Goal: Information Seeking & Learning: Understand process/instructions

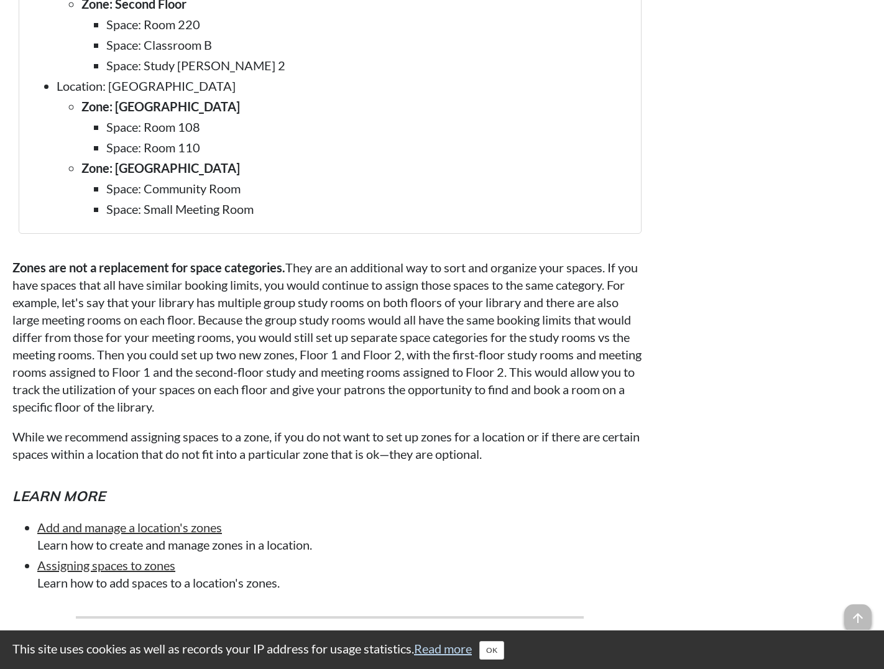
scroll to position [2568, 0]
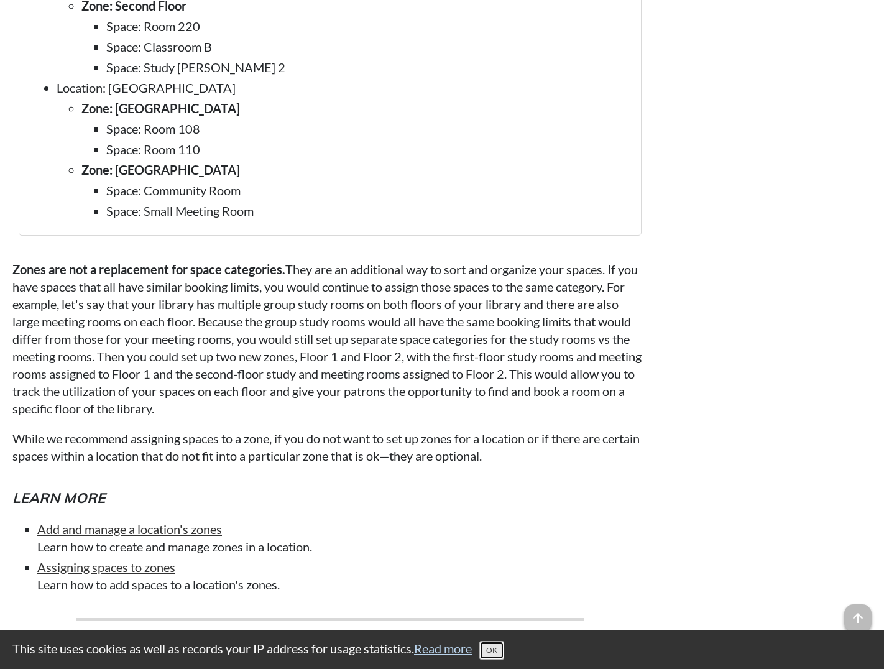
click at [496, 647] on button "OK" at bounding box center [491, 650] width 25 height 19
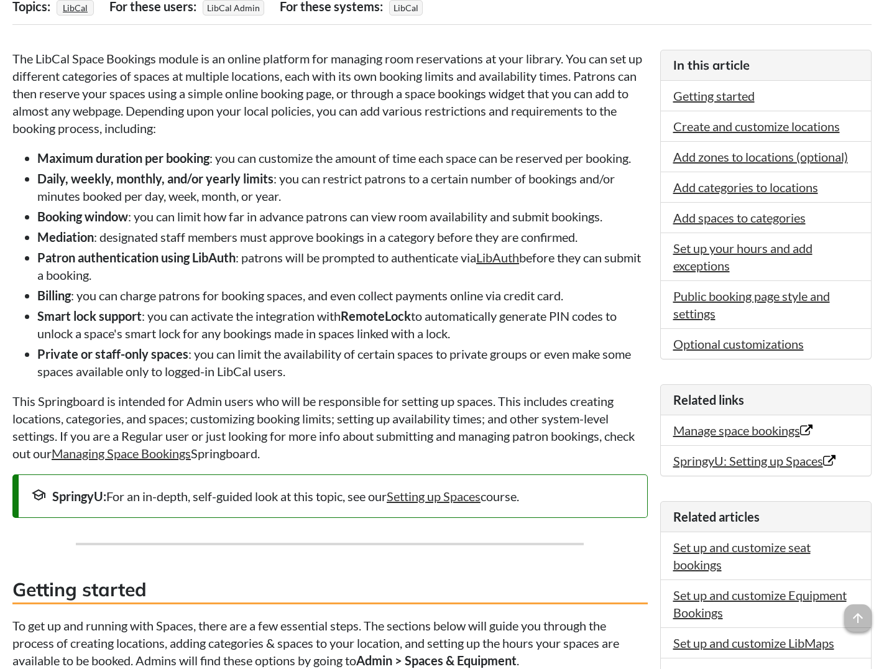
scroll to position [280, 0]
click at [730, 425] on link "Manage space bookings Opens in new window" at bounding box center [742, 429] width 139 height 15
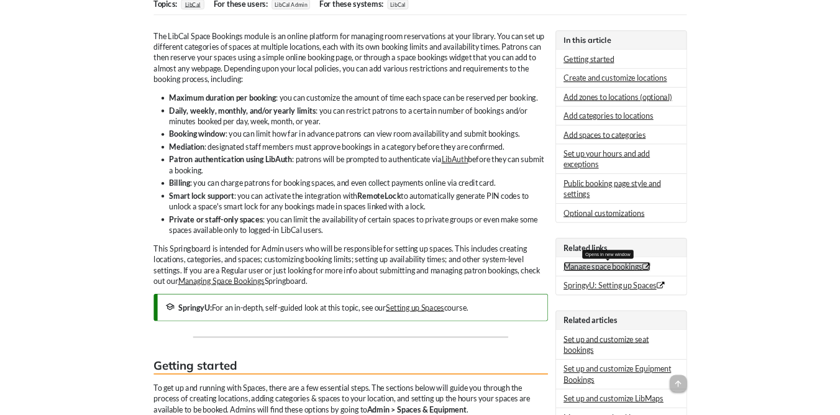
scroll to position [282, 0]
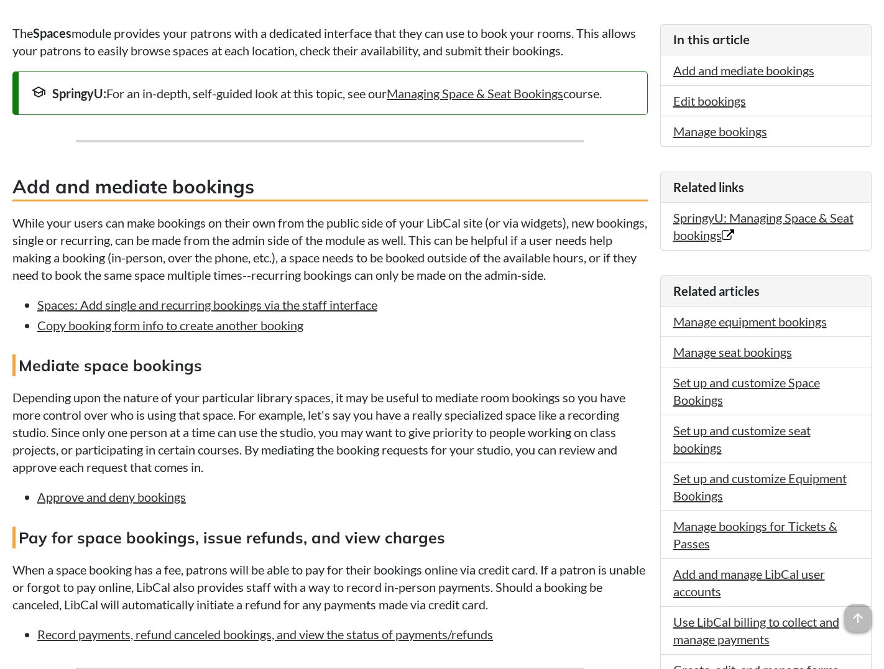
scroll to position [303, 0]
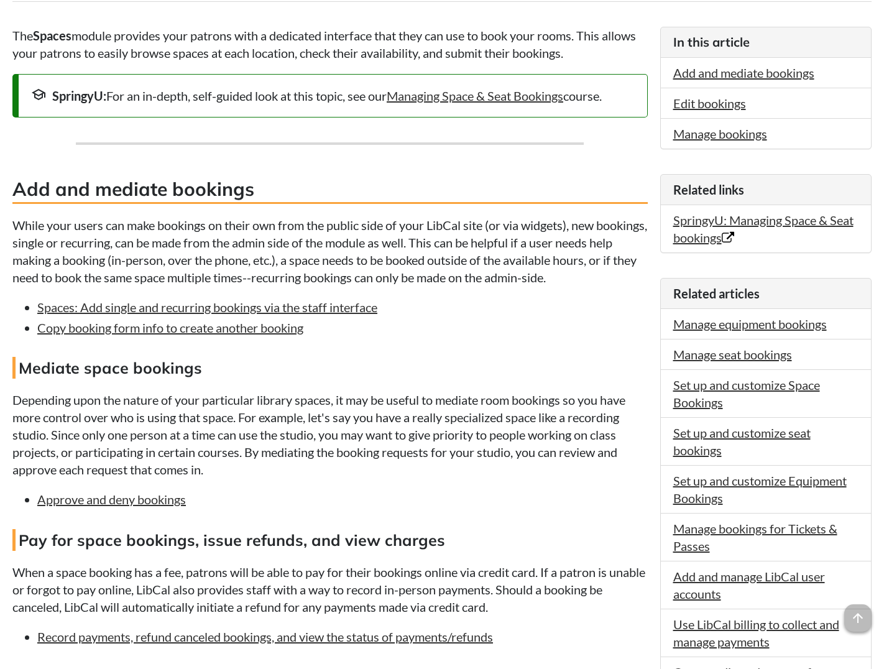
click at [431, 218] on p "While your users can make bookings on their own from the public side of your Li…" at bounding box center [329, 251] width 635 height 70
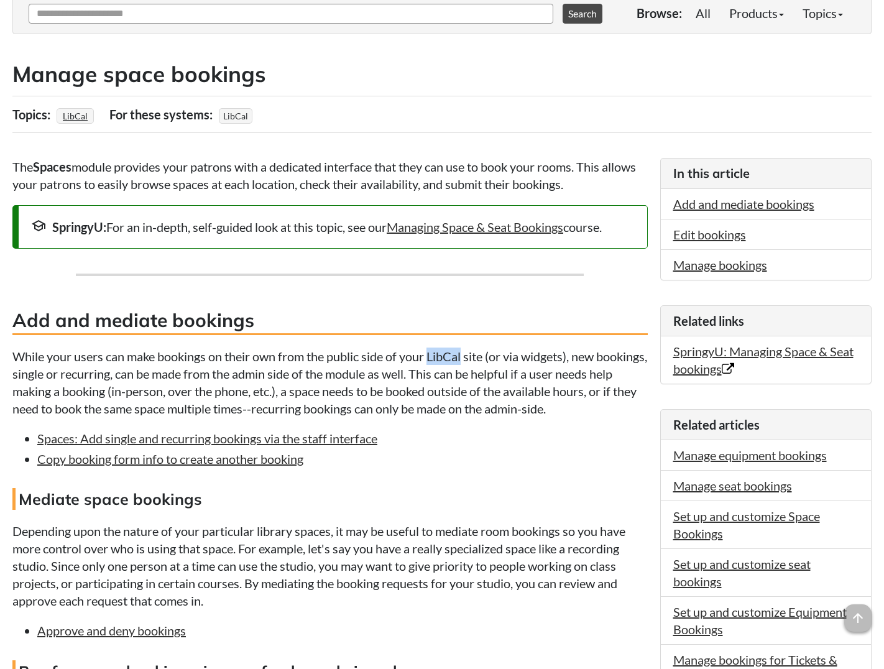
scroll to position [164, 0]
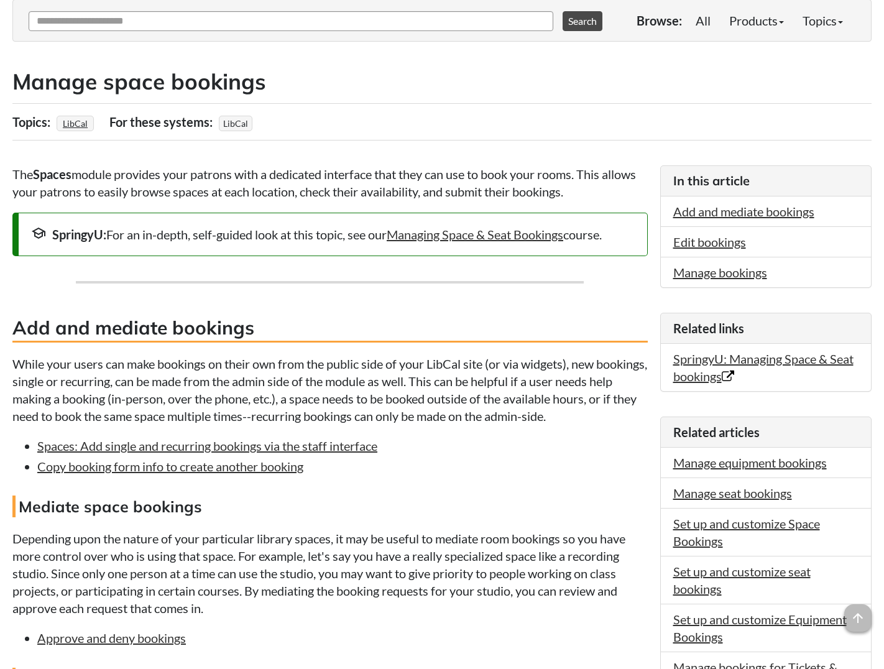
click at [431, 218] on div "school SpringyU: For an in-depth, self-guided look at this topic, see our Manag…" at bounding box center [329, 235] width 635 height 44
click at [434, 191] on p "The Spaces module provides your patrons with a dedicated interface that they ca…" at bounding box center [329, 182] width 635 height 35
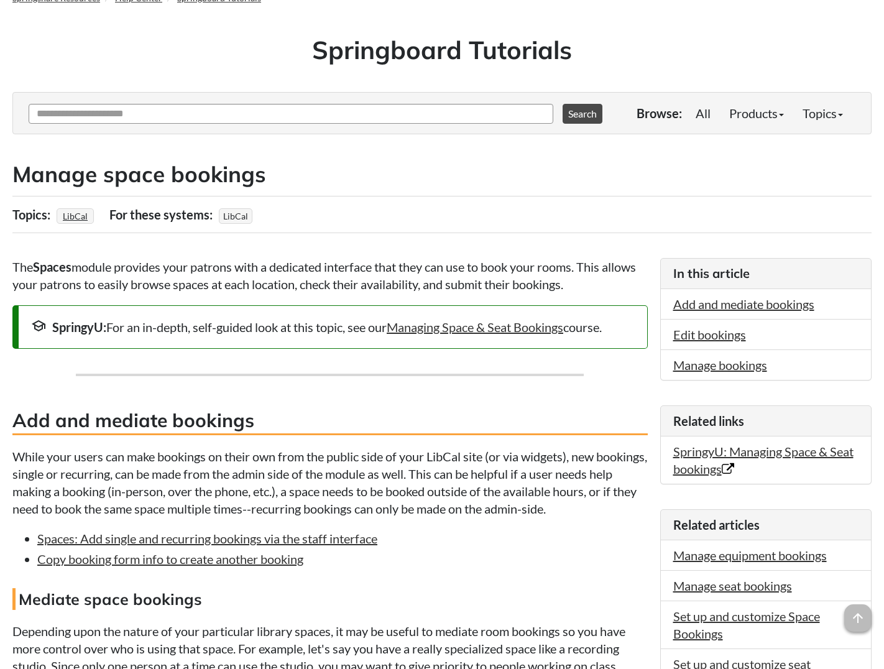
scroll to position [0, 0]
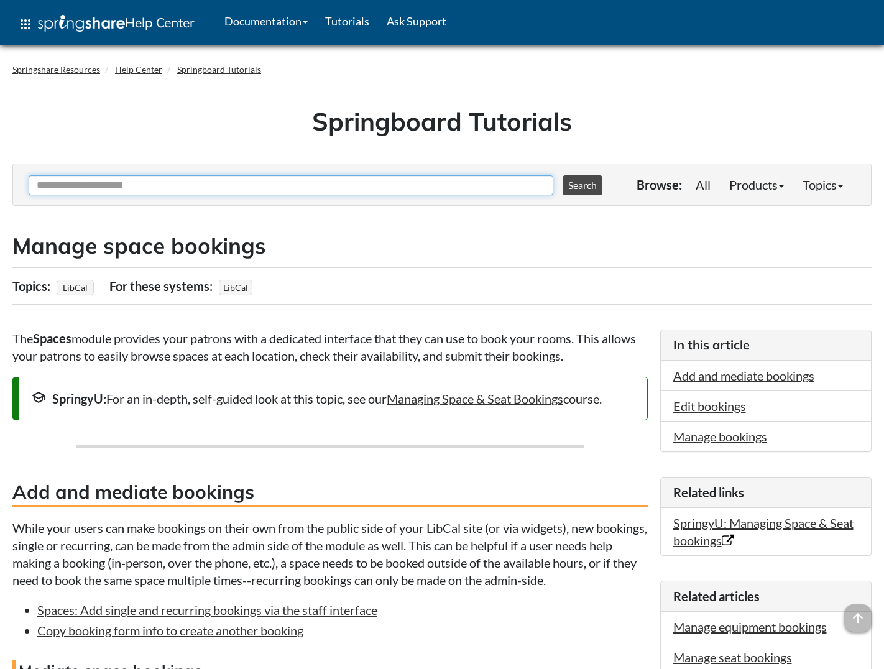
click at [434, 191] on input "Ask Another Question" at bounding box center [291, 185] width 525 height 20
click at [296, 13] on link "Documentation" at bounding box center [266, 21] width 101 height 31
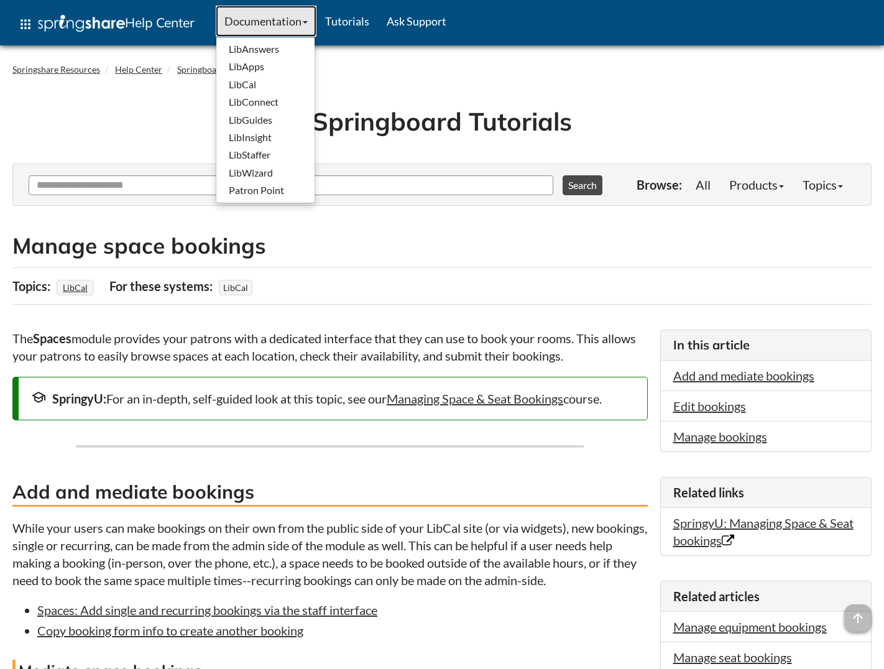
scroll to position [9, 0]
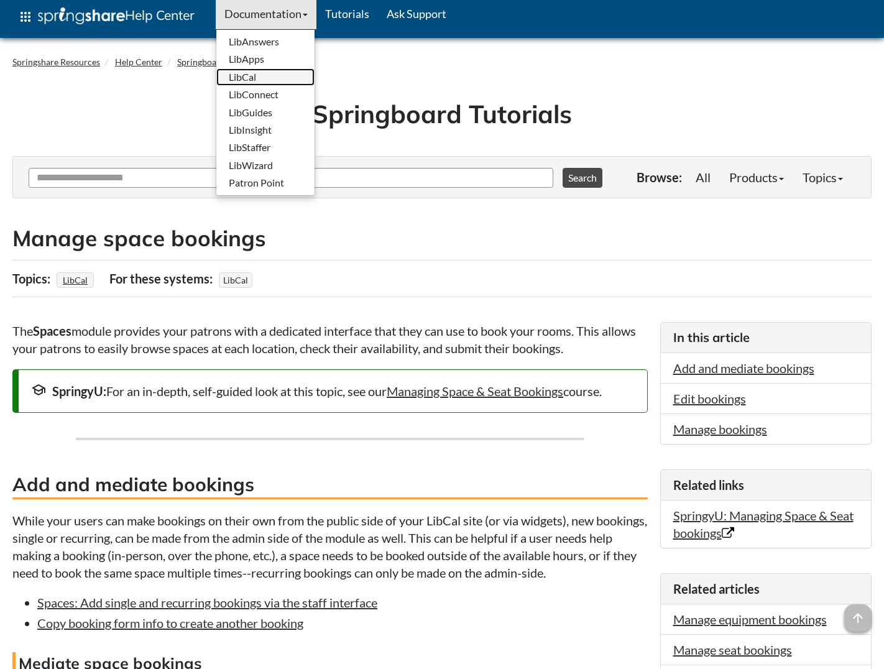
click at [272, 70] on link "LibCal" at bounding box center [265, 76] width 98 height 17
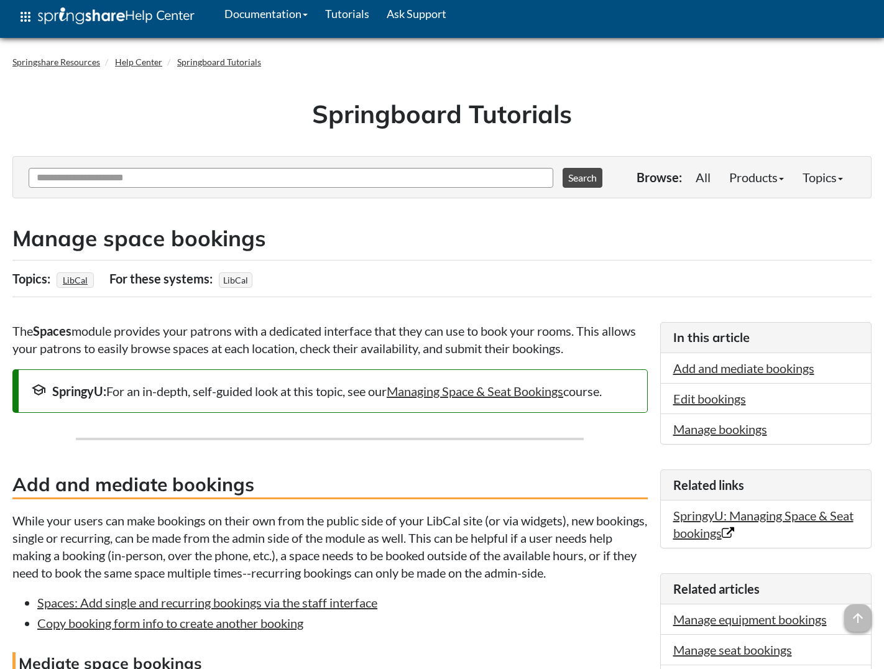
scroll to position [6, 0]
